Goal: Task Accomplishment & Management: Complete application form

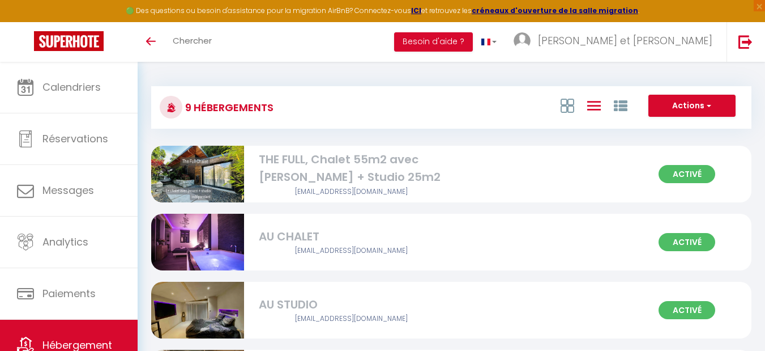
click at [338, 160] on div "THE FULL, Chalet 55m2 avec [PERSON_NAME] + Studio 25m2" at bounding box center [351, 169] width 185 height 36
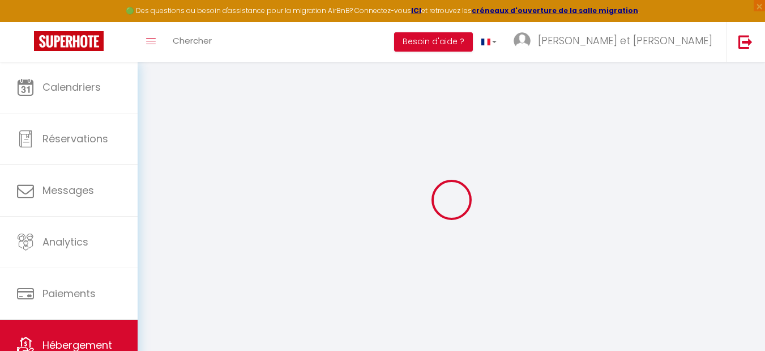
type input "Oups ! Les dates sélectionnées sont indisponibles."
type textarea "Malheureusement les dates sélectionnées sont indisponibles. Nous vous invitons …"
type input "47.079965"
type input "5.451886"
checkbox input "true"
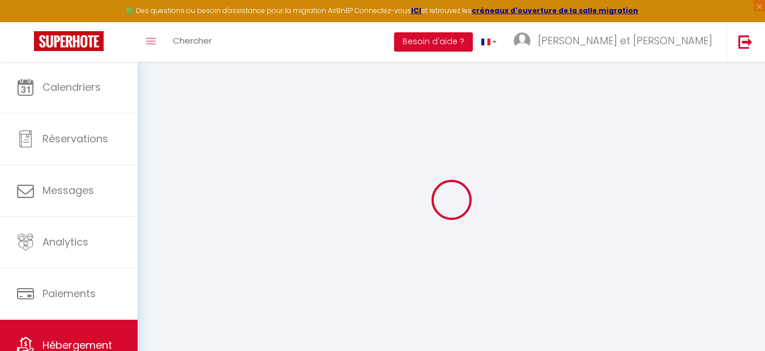
checkbox input "false"
checkbox input "true"
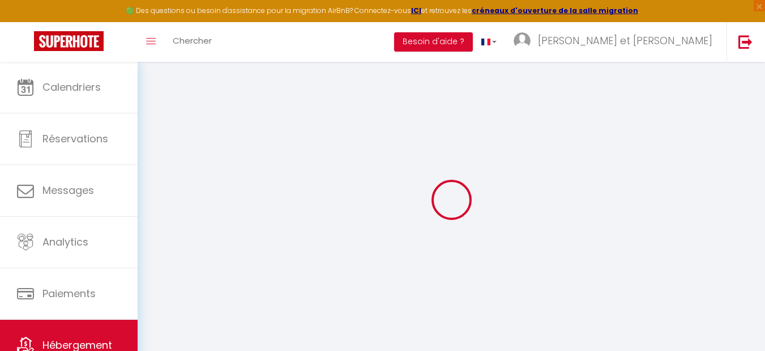
checkbox input "false"
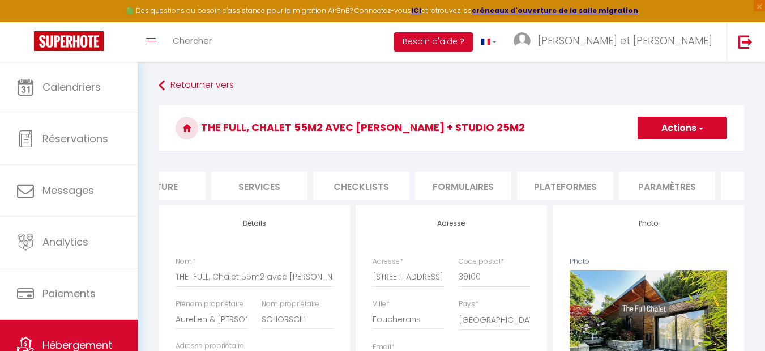
scroll to position [0, 434]
click at [586, 189] on li "website" at bounding box center [588, 186] width 96 height 28
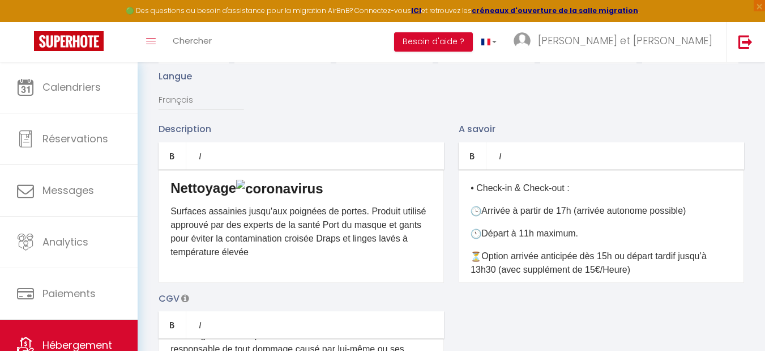
scroll to position [68, 0]
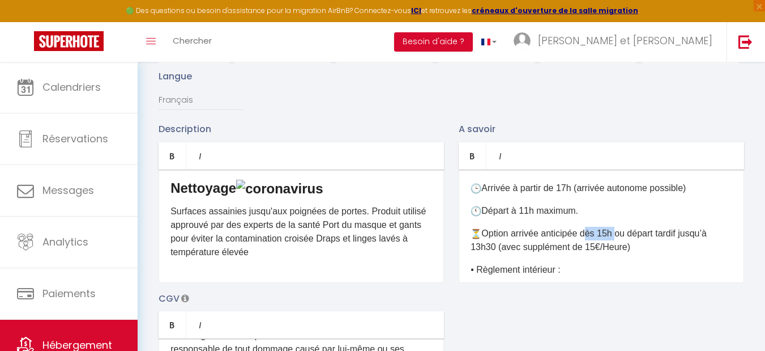
drag, startPoint x: 583, startPoint y: 241, endPoint x: 614, endPoint y: 241, distance: 31.1
click at [614, 241] on p "Option arrivée anticipée dès 15h ou départ tardif jusqu’à 13h30 (avec supplémen…" at bounding box center [602, 240] width 262 height 27
drag, startPoint x: 630, startPoint y: 242, endPoint x: 497, endPoint y: 259, distance: 133.7
click at [497, 254] on p "Option arrivée anticipée dès 15h ou départ tardif jusqu’à 13h30 (avec supplémen…" at bounding box center [602, 240] width 262 height 27
copy p "départ tardif jusqu’à 13h30"
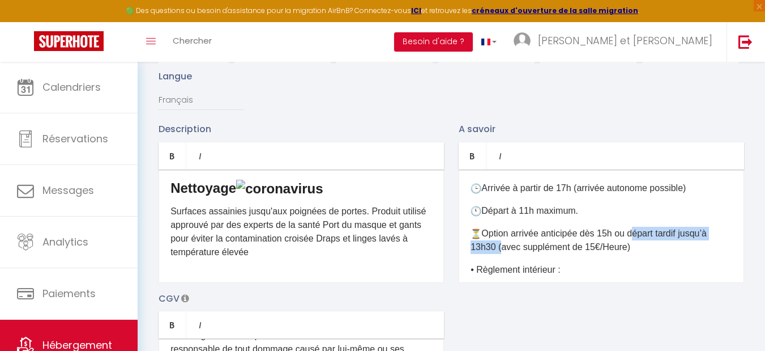
scroll to position [136, 0]
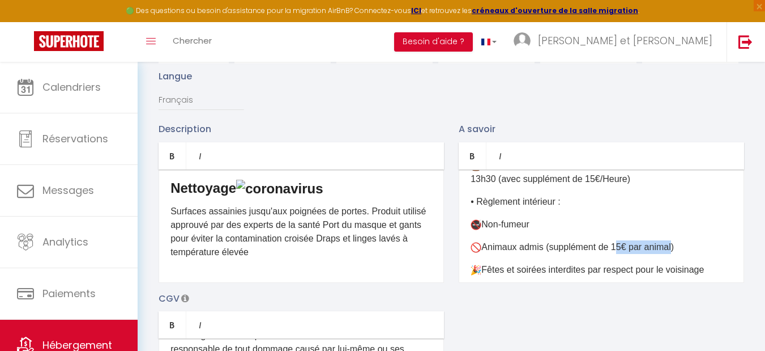
drag, startPoint x: 615, startPoint y: 254, endPoint x: 671, endPoint y: 253, distance: 56.1
click at [671, 253] on p "Animaux admis (supplément de 15€ par animal)" at bounding box center [602, 247] width 262 height 14
copy p "15€ par anima"
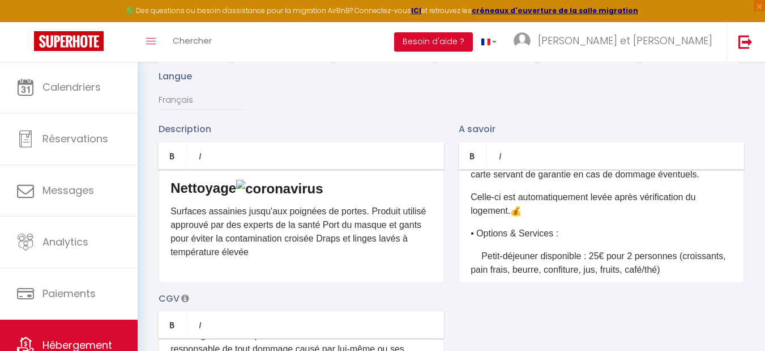
scroll to position [408, 0]
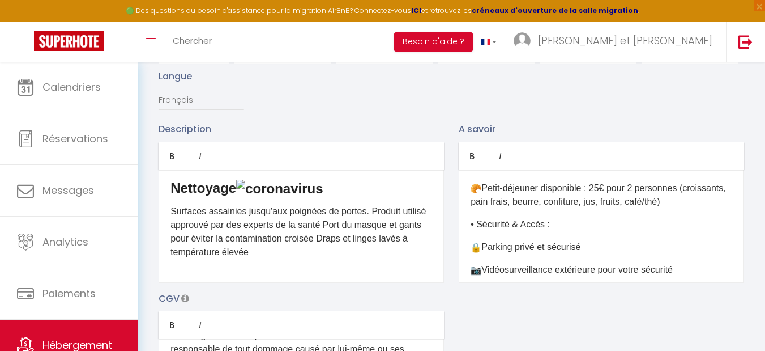
drag, startPoint x: 473, startPoint y: 209, endPoint x: 712, endPoint y: 208, distance: 239.0
click at [712, 208] on p "Petit-déjeuner disponible : 25€ pour 2 personnes (croissants, pain frais, beurr…" at bounding box center [602, 194] width 262 height 27
copy p "croissants, pain frais, beurre, confiture, jus, fruits, café/thé)"
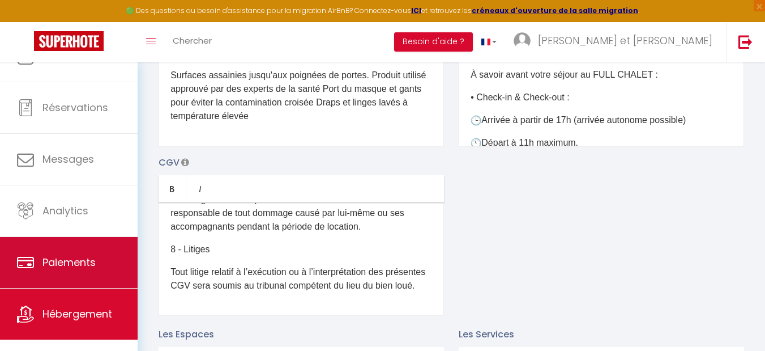
scroll to position [47, 0]
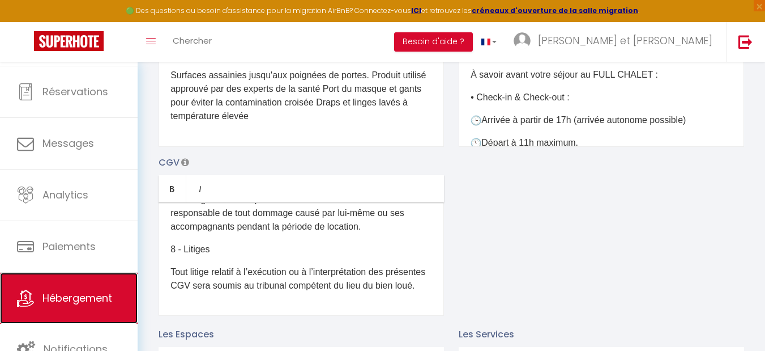
click at [65, 297] on span "Hébergement" at bounding box center [77, 297] width 70 height 14
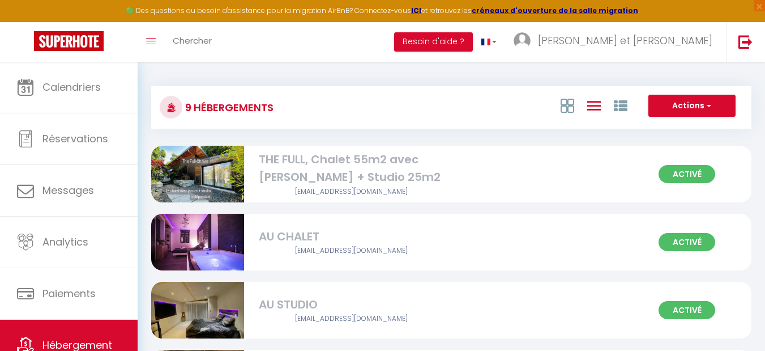
click at [679, 236] on span "Activé" at bounding box center [687, 242] width 57 height 18
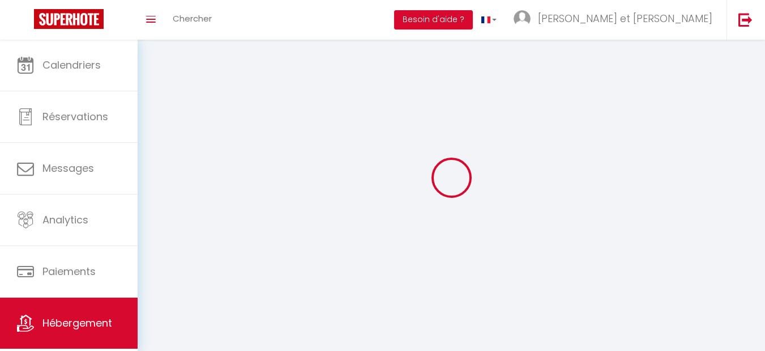
select select
select select "28"
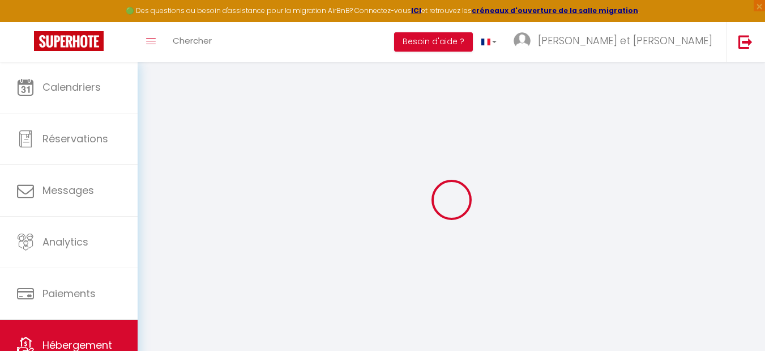
select select
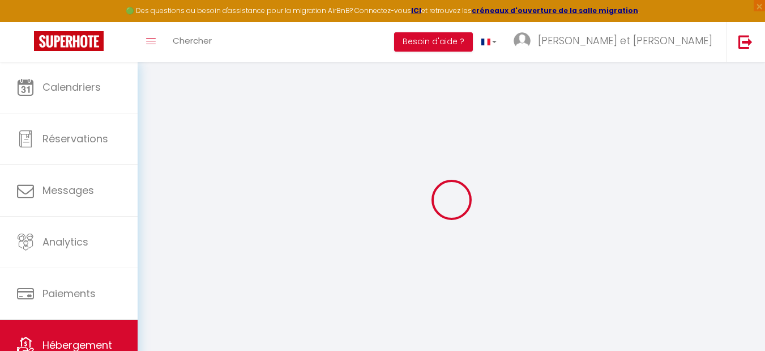
select select
checkbox input "false"
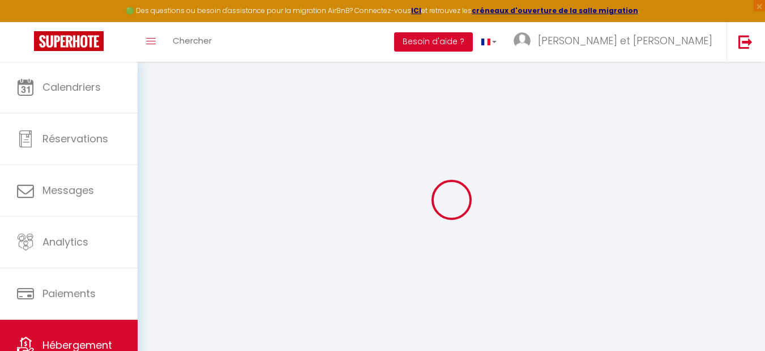
select select
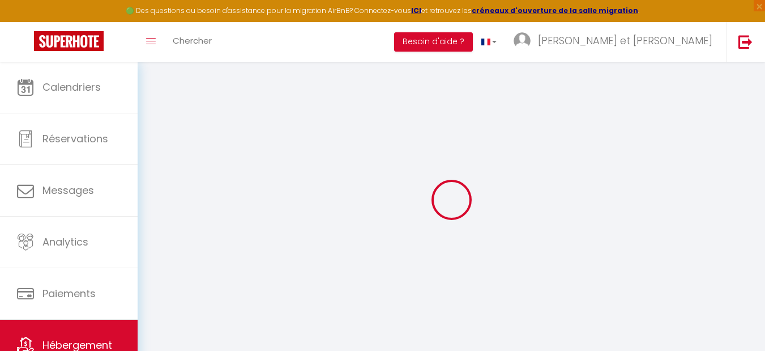
select select
checkbox input "false"
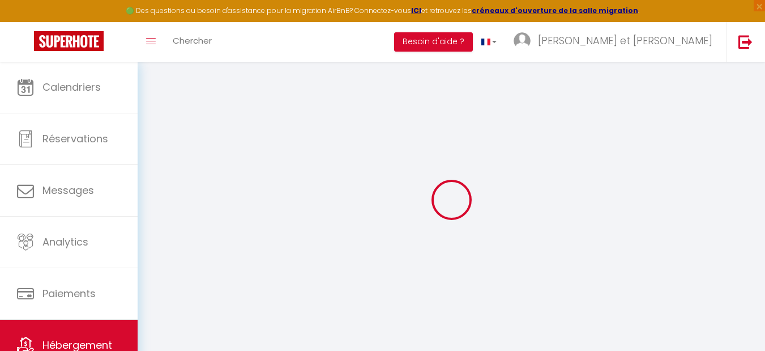
checkbox input "false"
select select
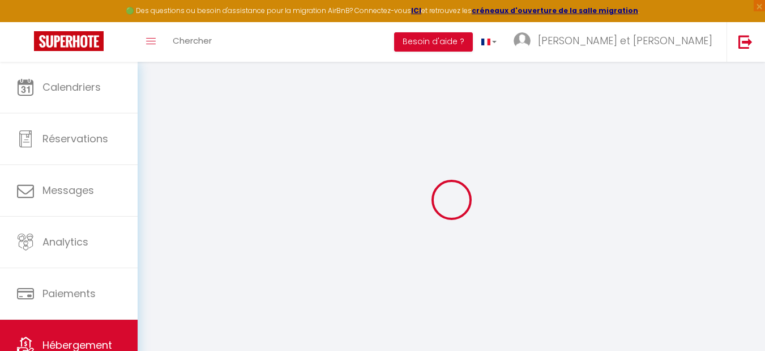
select select
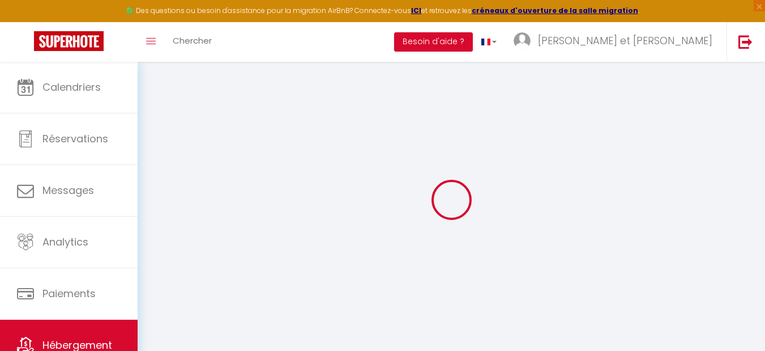
checkbox input "false"
select select
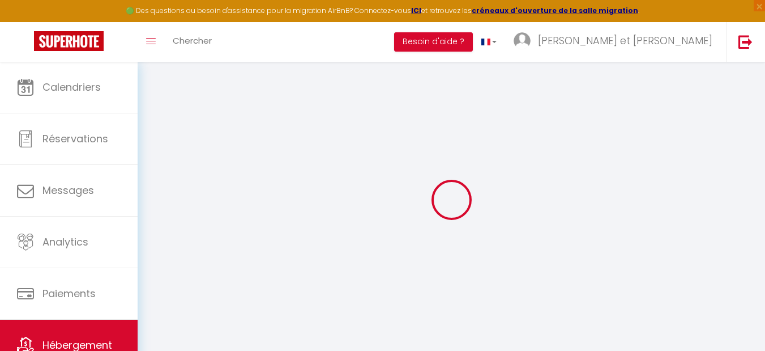
select select
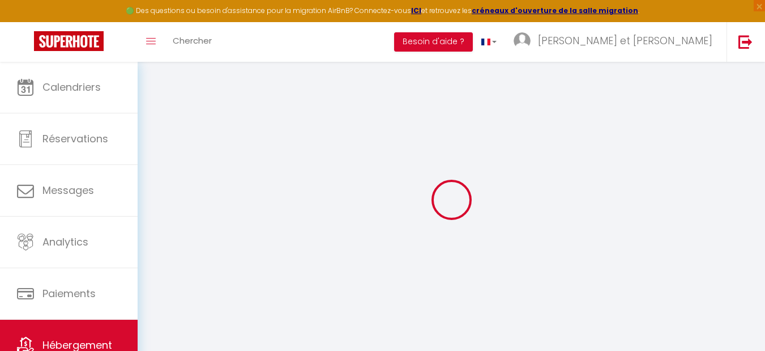
select select
checkbox input "false"
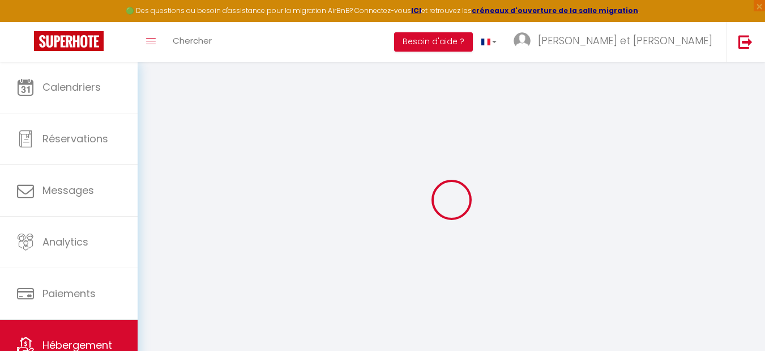
checkbox input "false"
select select
type input "AU CHALET"
type input "AURELIEN"
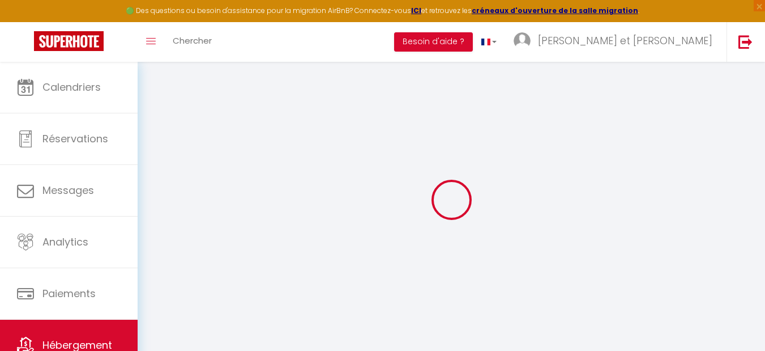
type input "SCHORSCH"
type input "[STREET_ADDRESS]"
type input "39100"
type input "FOUCHERANS"
type input "130"
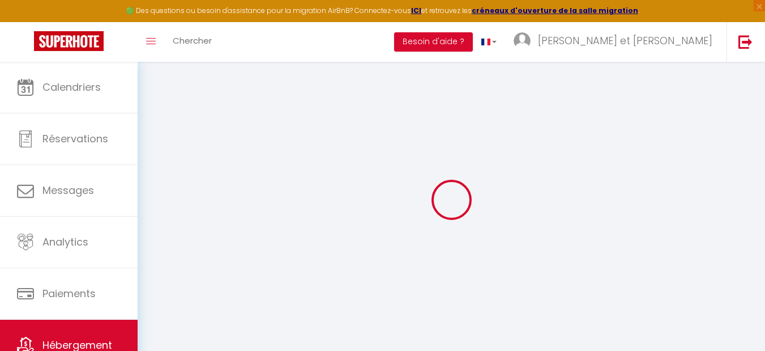
type input "20"
type input "35"
type input "2.50"
type input "300"
select select
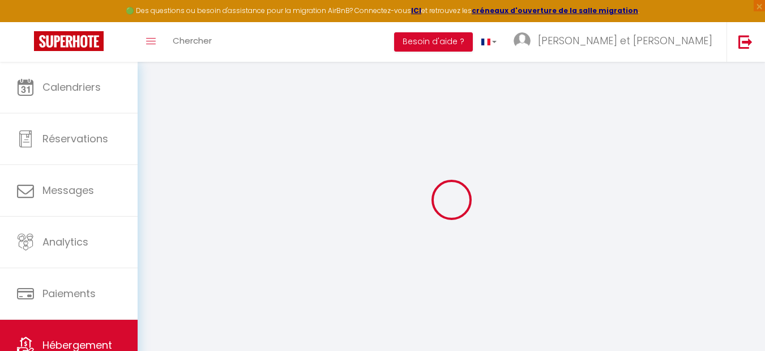
select select
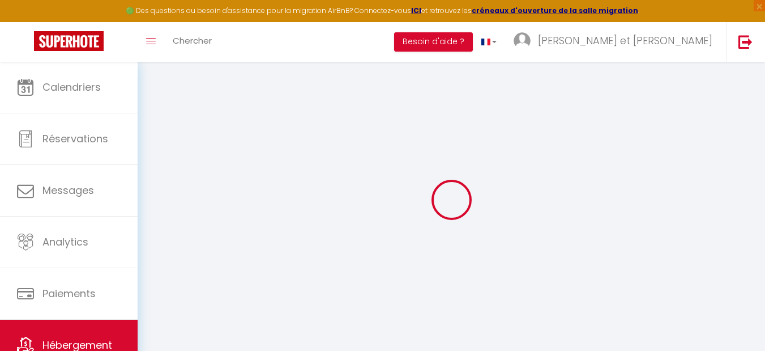
type input "[STREET_ADDRESS]"
type input "39100"
type input "FOUCHERANS"
type input "[EMAIL_ADDRESS][DOMAIN_NAME]"
select select "7028"
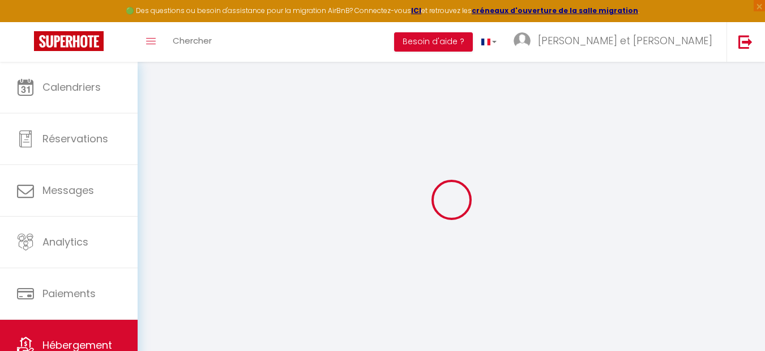
checkbox input "false"
checkbox input "true"
checkbox input "false"
select select
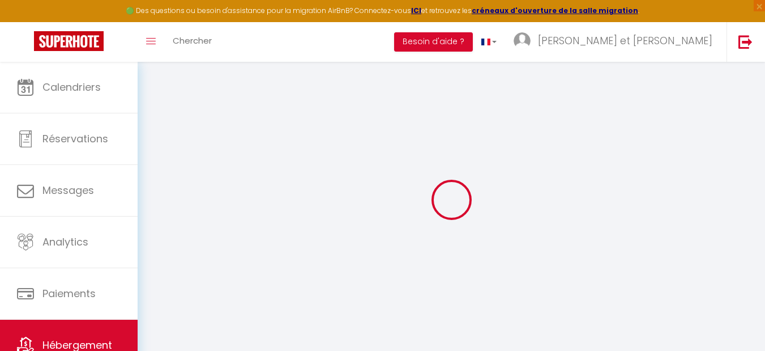
select select
type input "0"
checkbox input "false"
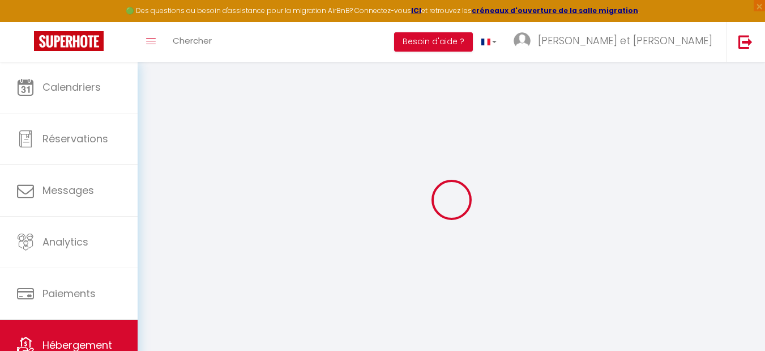
checkbox input "true"
checkbox input "false"
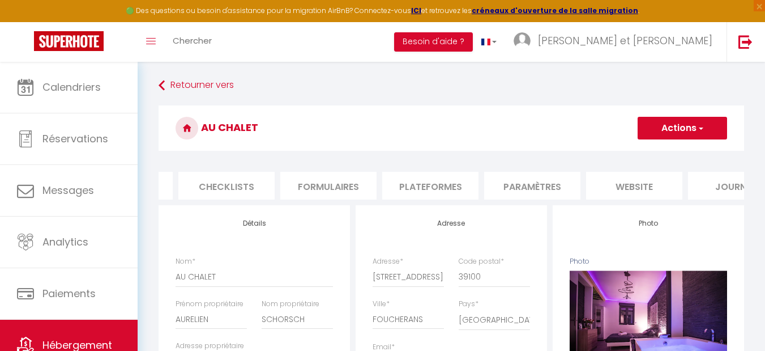
scroll to position [0, 434]
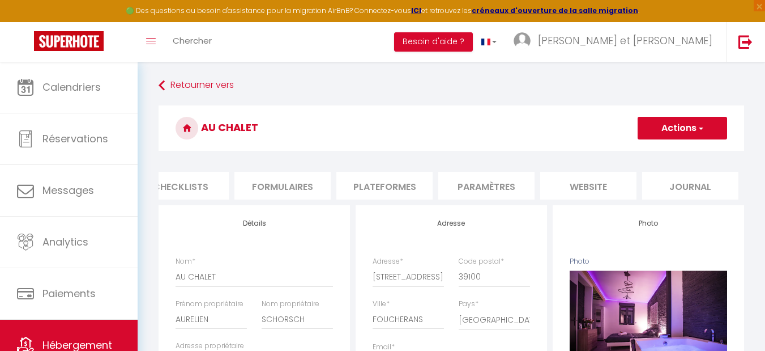
click at [599, 185] on li "website" at bounding box center [588, 186] width 96 height 28
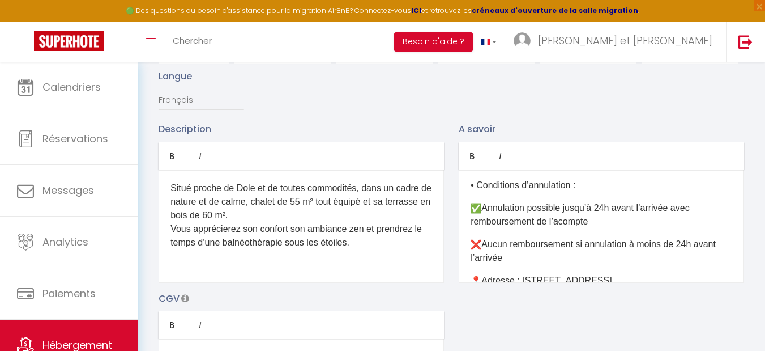
scroll to position [544, 0]
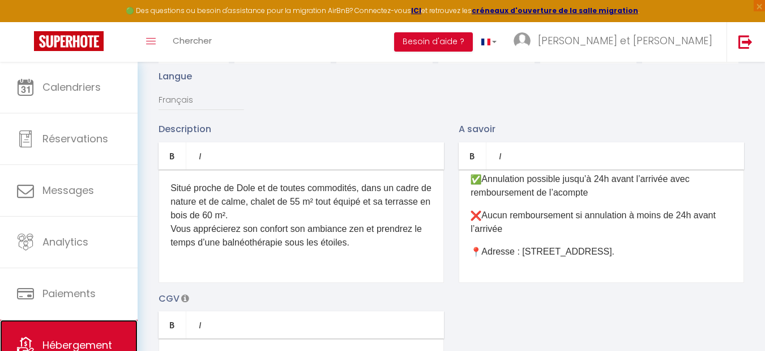
click at [66, 331] on link "Hébergement" at bounding box center [69, 344] width 138 height 51
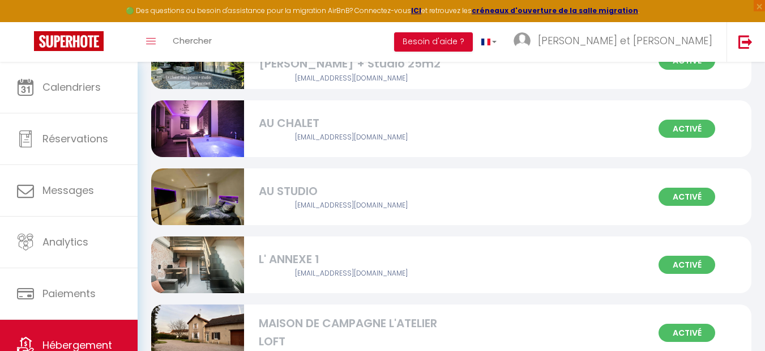
scroll to position [136, 0]
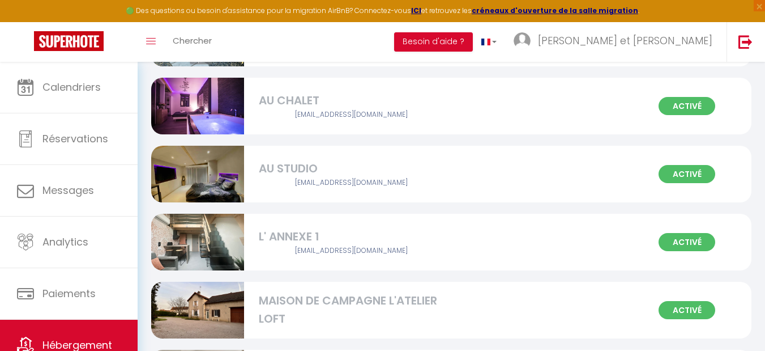
click at [670, 234] on span "Activé" at bounding box center [687, 242] width 57 height 18
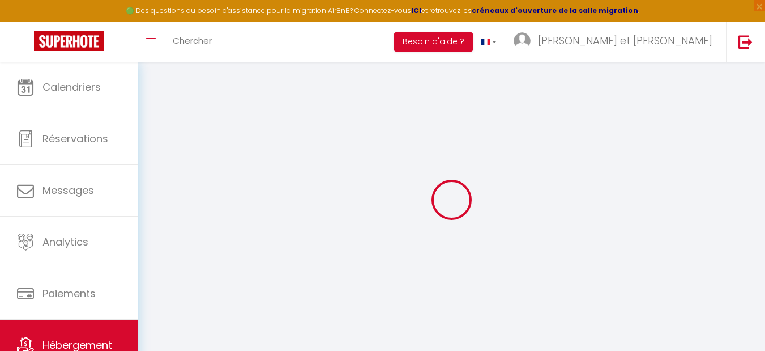
type input "Oups ! Les dates sélectionnées sont indisponibles."
type textarea "Malheureusement les dates sélectionnées sont indisponibles. Nous vous invitons …"
type input "47.0782173"
type input "5.4462426"
checkbox input "true"
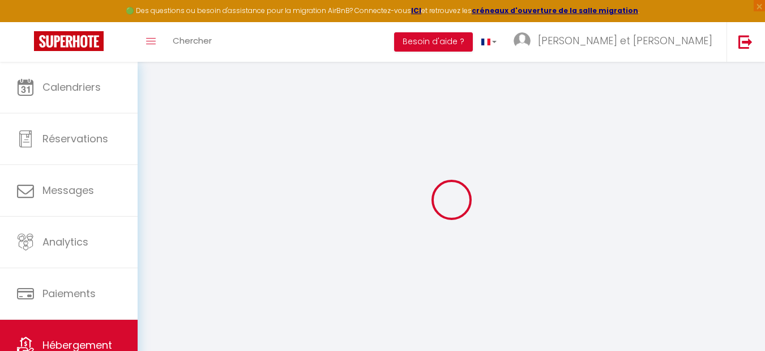
checkbox input "true"
checkbox input "false"
checkbox input "true"
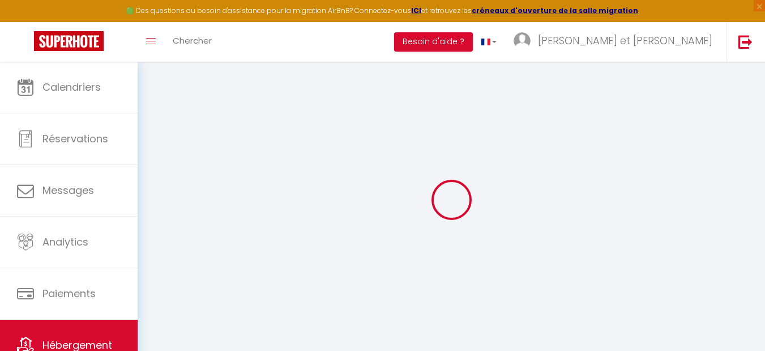
checkbox input "false"
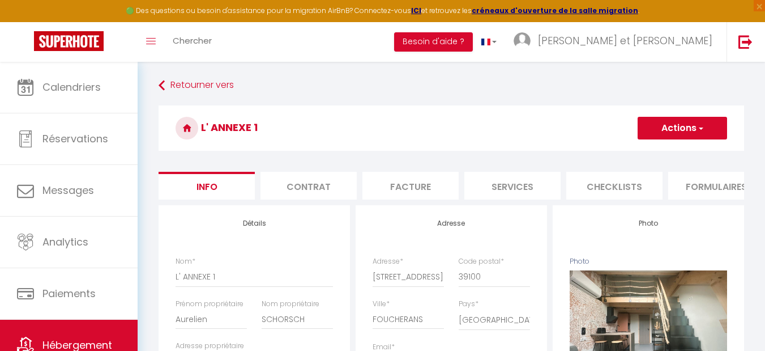
scroll to position [0, 434]
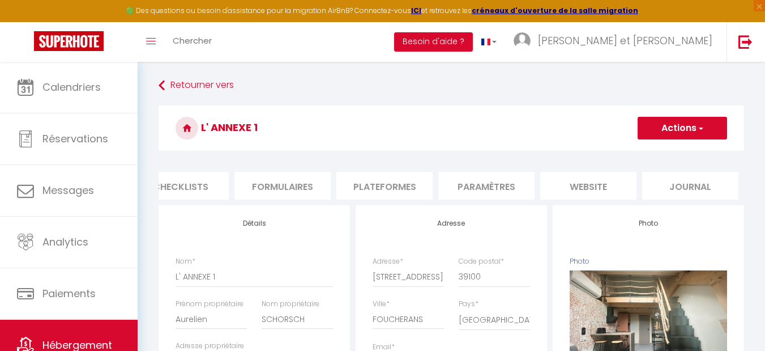
click at [584, 190] on li "website" at bounding box center [588, 186] width 96 height 28
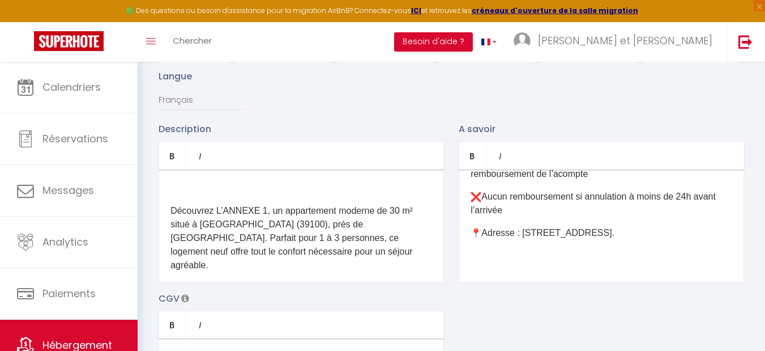
scroll to position [542, 0]
